Goal: Contribute content: Add original content to the website for others to see

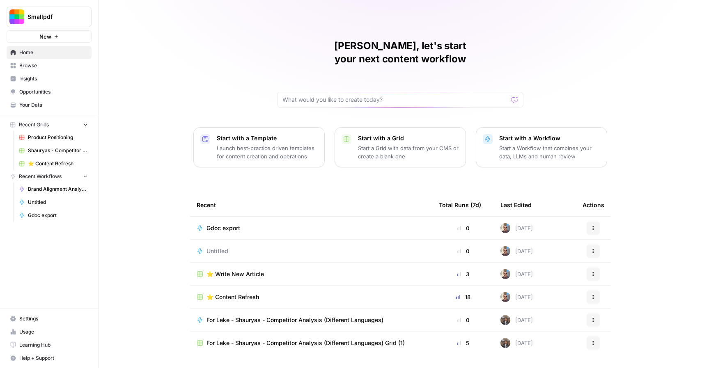
scroll to position [9, 0]
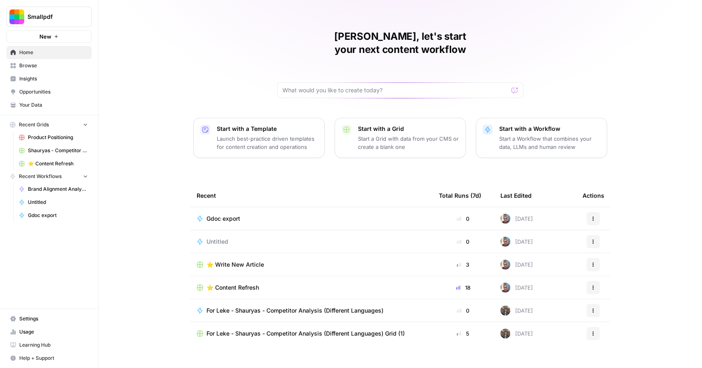
click at [238, 253] on td "⭐️ Write New Article" at bounding box center [311, 264] width 242 height 23
click at [247, 261] on span "⭐️ Write New Article" at bounding box center [234, 265] width 57 height 8
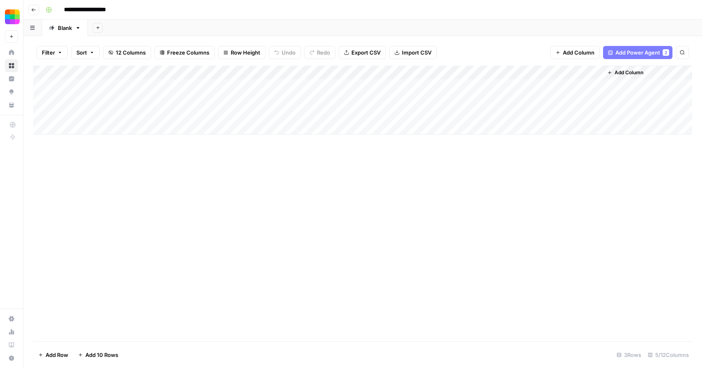
click at [115, 71] on div "Add Column" at bounding box center [362, 100] width 659 height 69
click at [105, 94] on input "Article Topic (Input)" at bounding box center [110, 92] width 83 height 8
click at [218, 190] on div "Add Column" at bounding box center [362, 204] width 659 height 276
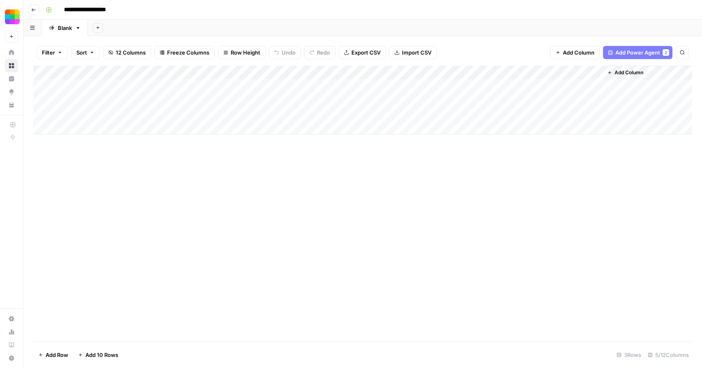
click at [266, 73] on div "Add Column" at bounding box center [362, 100] width 659 height 69
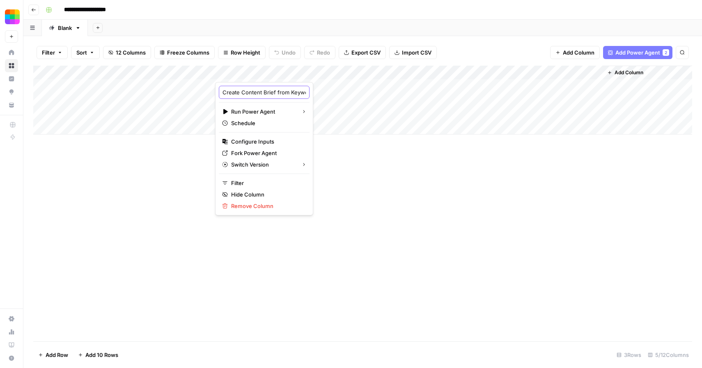
click at [272, 93] on input "Create Content Brief from Keyword" at bounding box center [263, 92] width 83 height 8
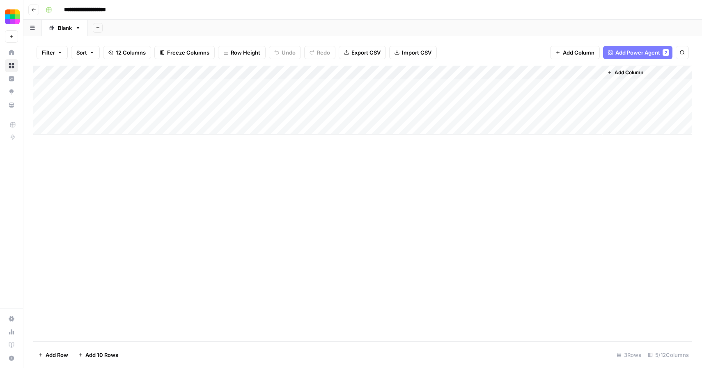
click at [344, 190] on div "Add Column" at bounding box center [362, 204] width 659 height 276
